Goal: Information Seeking & Learning: Check status

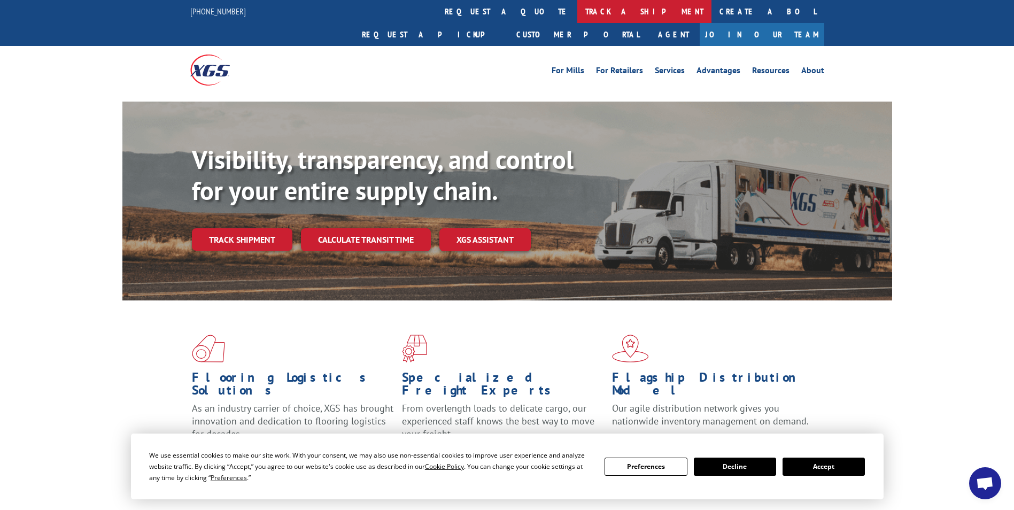
click at [577, 12] on link "track a shipment" at bounding box center [644, 11] width 134 height 23
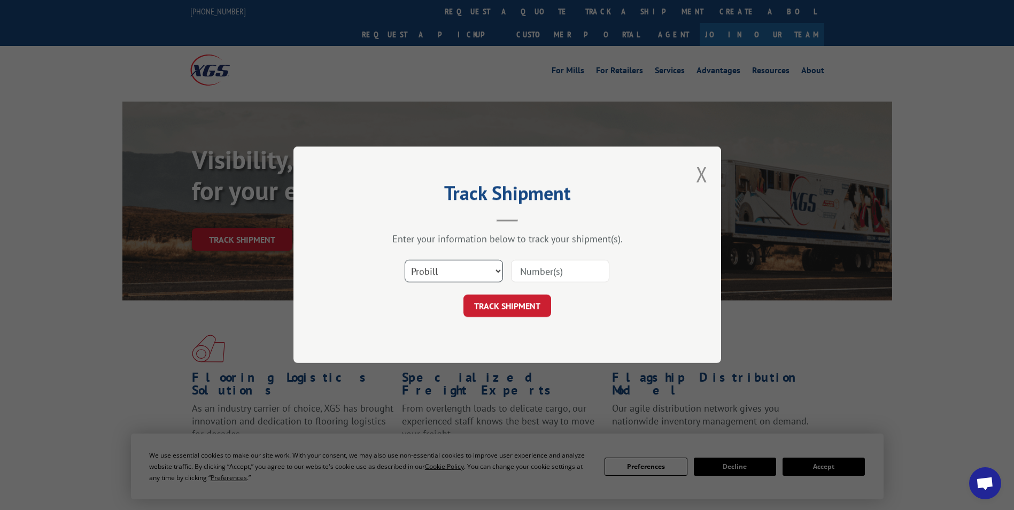
click at [459, 273] on select "Select category... Probill BOL PO" at bounding box center [454, 271] width 98 height 22
select select "po"
click at [405, 260] on select "Select category... Probill BOL PO" at bounding box center [454, 271] width 98 height 22
paste input "45522565"
click at [540, 270] on input "45522565" at bounding box center [560, 271] width 98 height 22
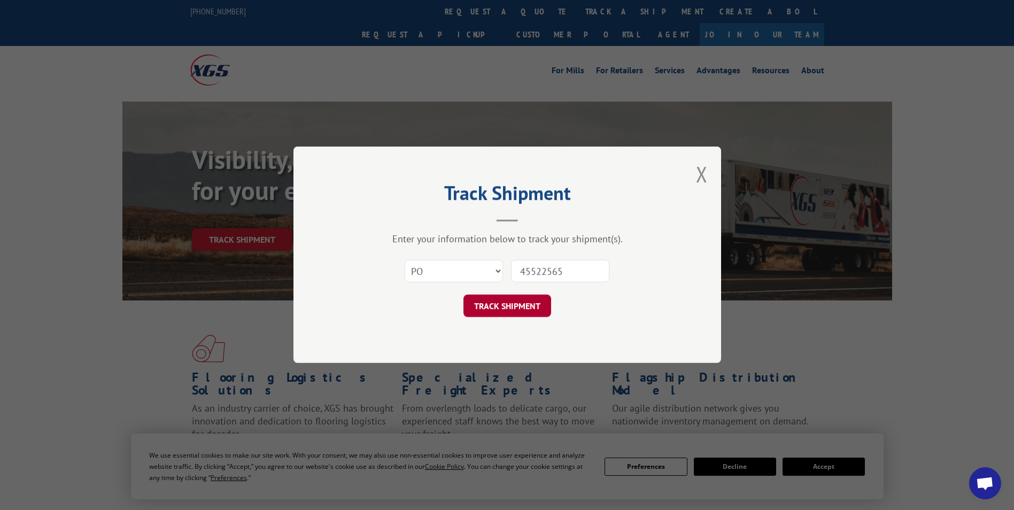
type input "45522565"
click at [496, 305] on button "TRACK SHIPMENT" at bounding box center [507, 306] width 88 height 22
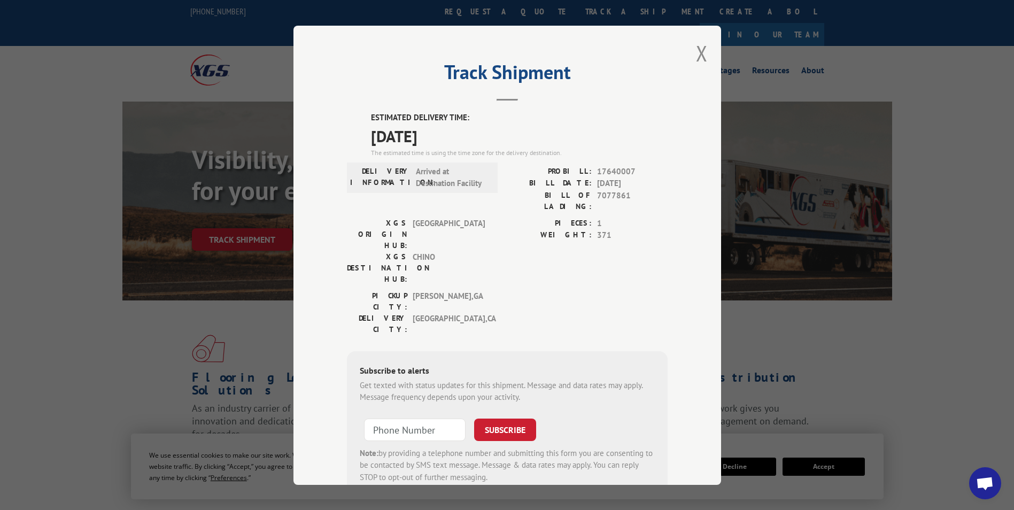
drag, startPoint x: 355, startPoint y: 117, endPoint x: 459, endPoint y: 133, distance: 105.0
click at [459, 133] on div "ESTIMATED DELIVERY TIME: [DATE] The estimated time is using the time zone for t…" at bounding box center [507, 304] width 321 height 384
drag, startPoint x: 459, startPoint y: 133, endPoint x: 437, endPoint y: 131, distance: 22.6
copy div "ESTIMATED DELIVERY TIME: [DATE]"
click at [700, 51] on button "Close modal" at bounding box center [702, 53] width 12 height 28
